Goal: Task Accomplishment & Management: Manage account settings

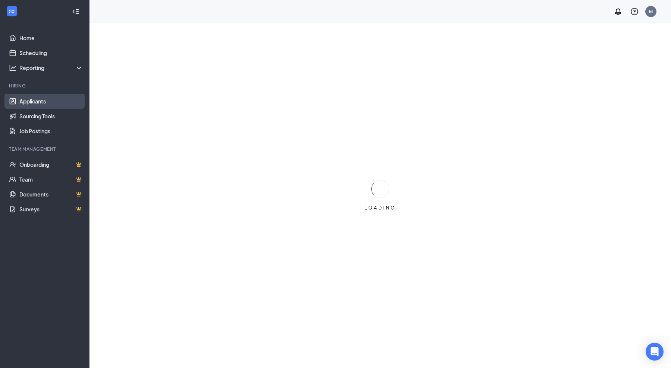
click at [34, 99] on link "Applicants" at bounding box center [51, 101] width 64 height 15
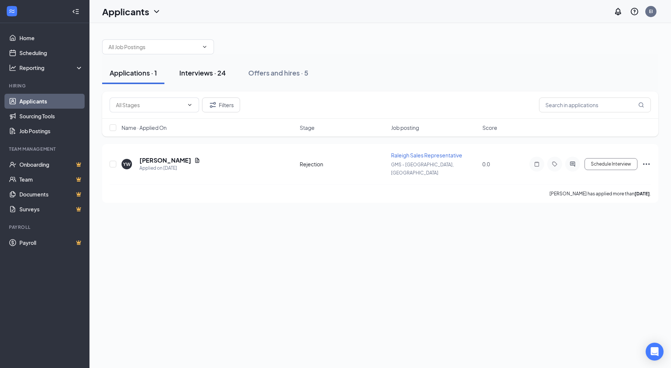
click at [202, 69] on div "Interviews · 24" at bounding box center [202, 72] width 47 height 9
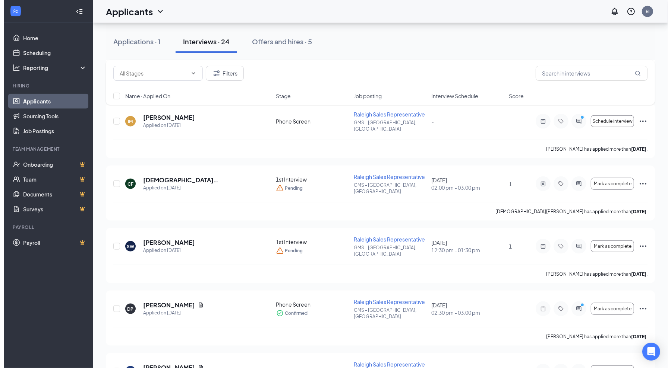
scroll to position [838, 0]
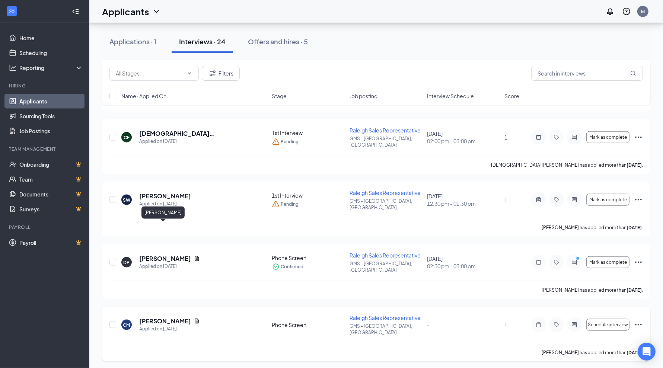
click at [162, 317] on h5 "[PERSON_NAME]" at bounding box center [165, 321] width 52 height 8
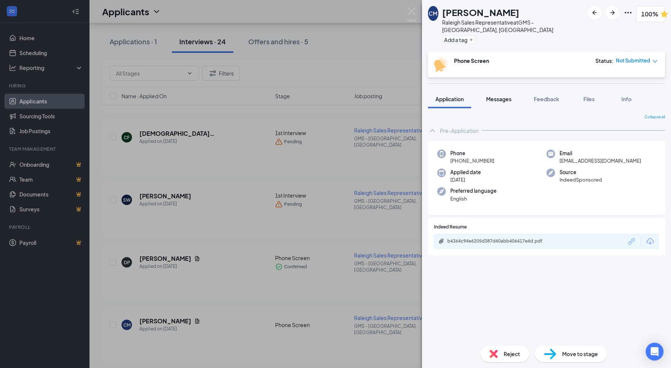
click at [505, 96] on span "Messages" at bounding box center [498, 99] width 25 height 7
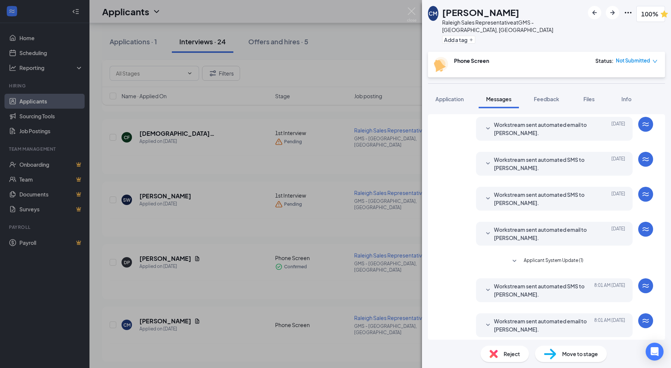
scroll to position [65, 0]
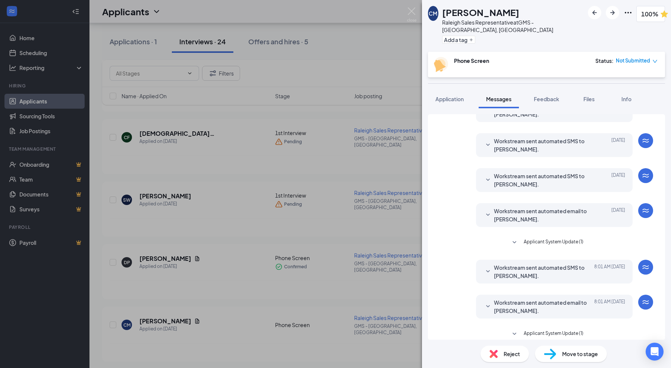
click at [522, 302] on span "Workstream sent automated email to [PERSON_NAME]." at bounding box center [543, 307] width 98 height 16
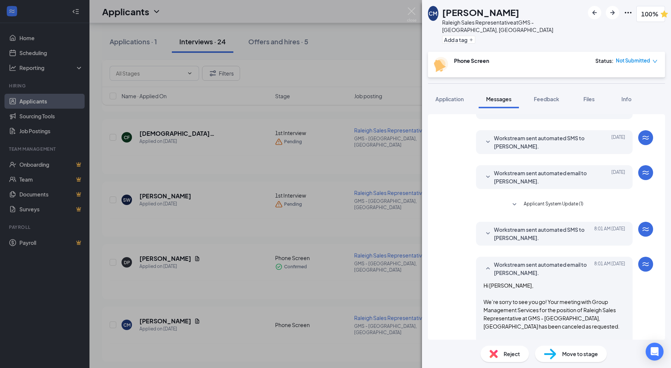
scroll to position [112, 0]
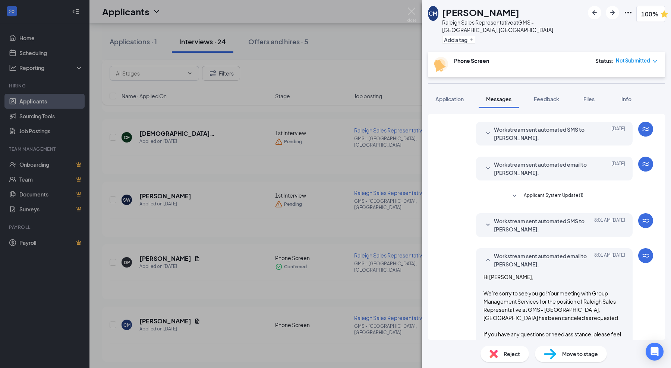
click at [511, 222] on span "Workstream sent automated SMS to [PERSON_NAME]." at bounding box center [543, 225] width 98 height 16
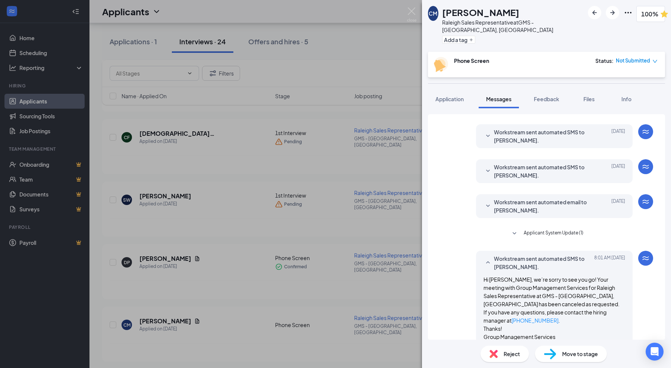
scroll to position [65, 0]
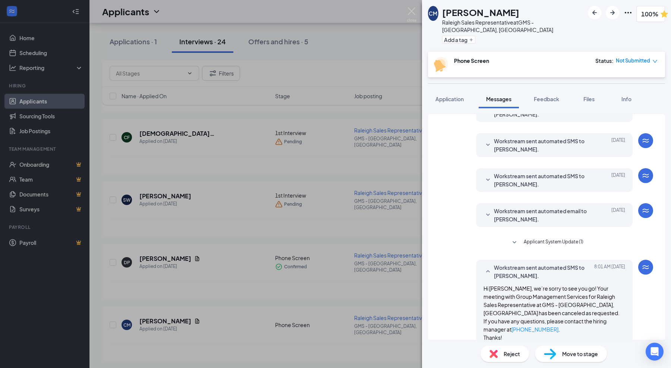
click at [529, 213] on span "Workstream sent automated email to [PERSON_NAME]." at bounding box center [543, 215] width 98 height 16
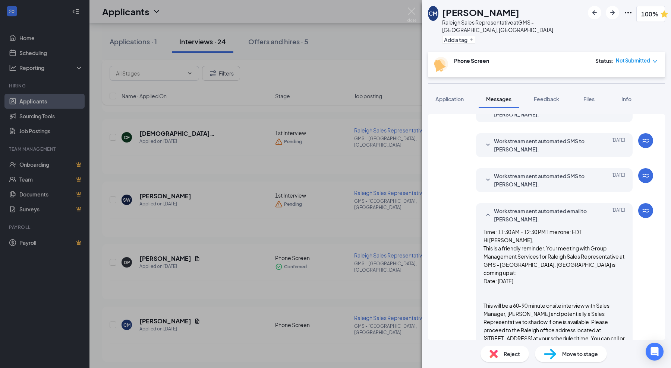
click at [522, 178] on span "Workstream sent automated SMS to [PERSON_NAME]." at bounding box center [543, 180] width 98 height 16
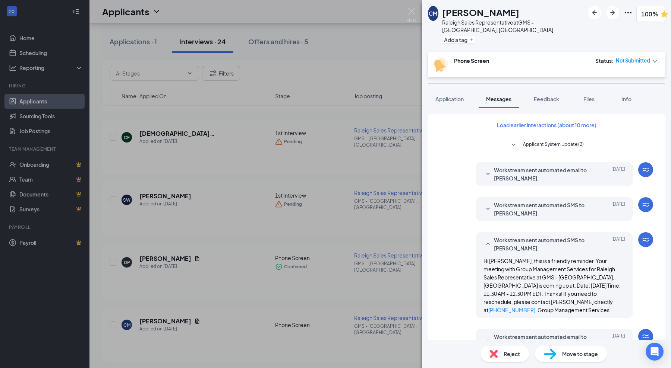
scroll to position [0, 0]
click at [503, 202] on span "Workstream sent automated SMS to [PERSON_NAME]." at bounding box center [543, 210] width 98 height 16
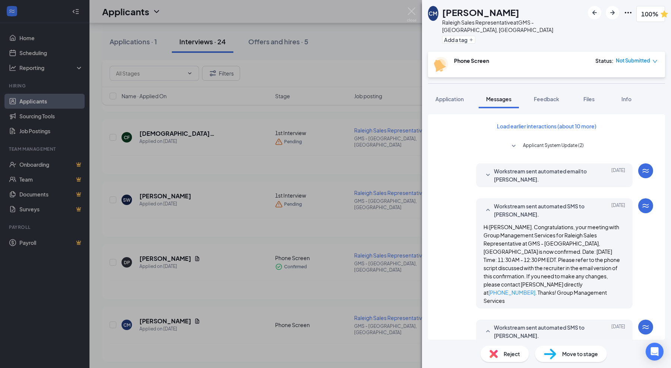
click at [516, 170] on span "Workstream sent automated email to [PERSON_NAME]." at bounding box center [543, 175] width 98 height 16
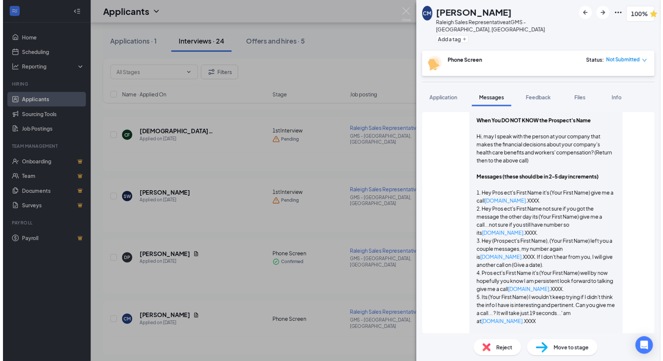
scroll to position [140, 0]
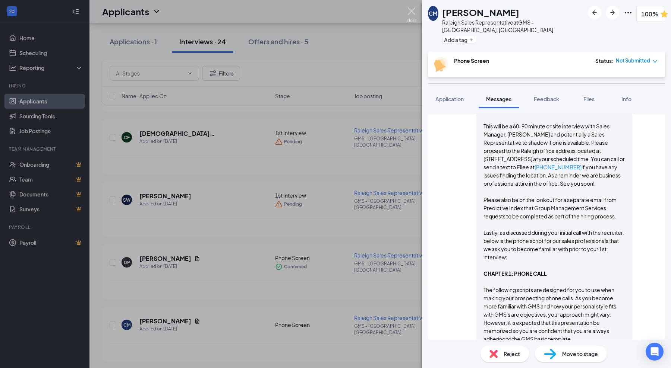
click at [415, 12] on img at bounding box center [411, 14] width 9 height 15
click at [409, 14] on div "Applicants EI" at bounding box center [379, 11] width 581 height 23
